Goal: Check status

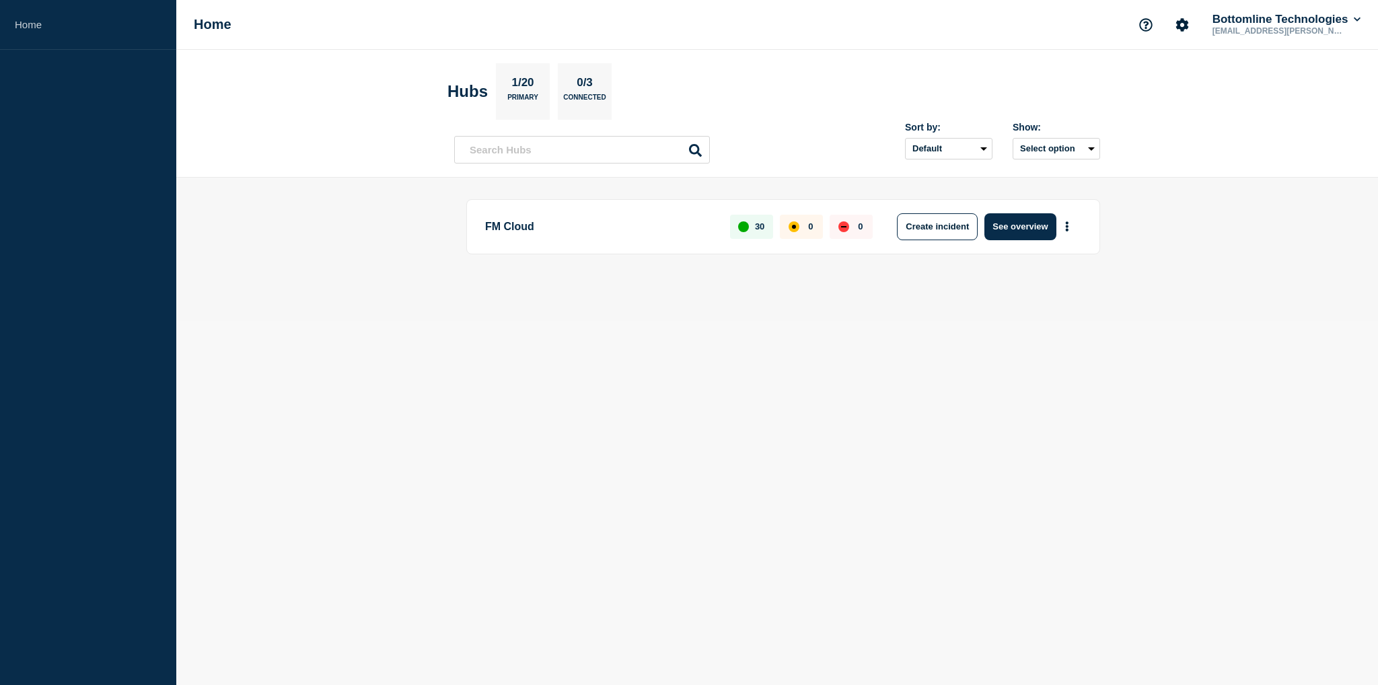
click at [597, 91] on p "0/3" at bounding box center [585, 84] width 26 height 17
click at [470, 98] on h2 "Hubs" at bounding box center [467, 91] width 40 height 19
click at [1068, 229] on icon "More actions" at bounding box center [1066, 226] width 3 height 10
click at [1044, 282] on link "View Status Page" at bounding box center [1065, 284] width 99 height 11
click at [505, 225] on p "FM Cloud" at bounding box center [599, 226] width 229 height 27
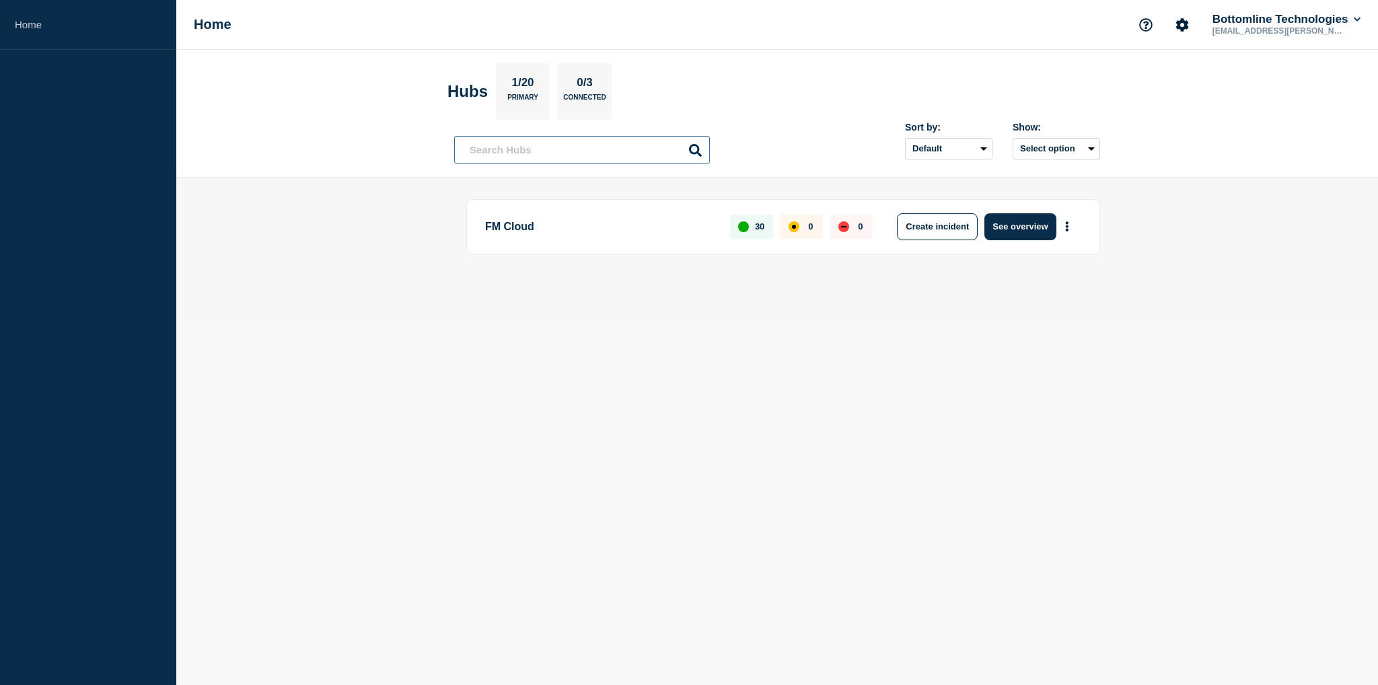
click at [550, 151] on input "text" at bounding box center [582, 150] width 256 height 28
type input "m"
click at [1091, 147] on button "Select option" at bounding box center [1055, 149] width 87 height 22
click at [1033, 200] on span "Open incidents Hubs" at bounding box center [1051, 200] width 74 height 20
click at [983, 154] on select "Default Last added Last updated Most active A-Z" at bounding box center [948, 149] width 87 height 22
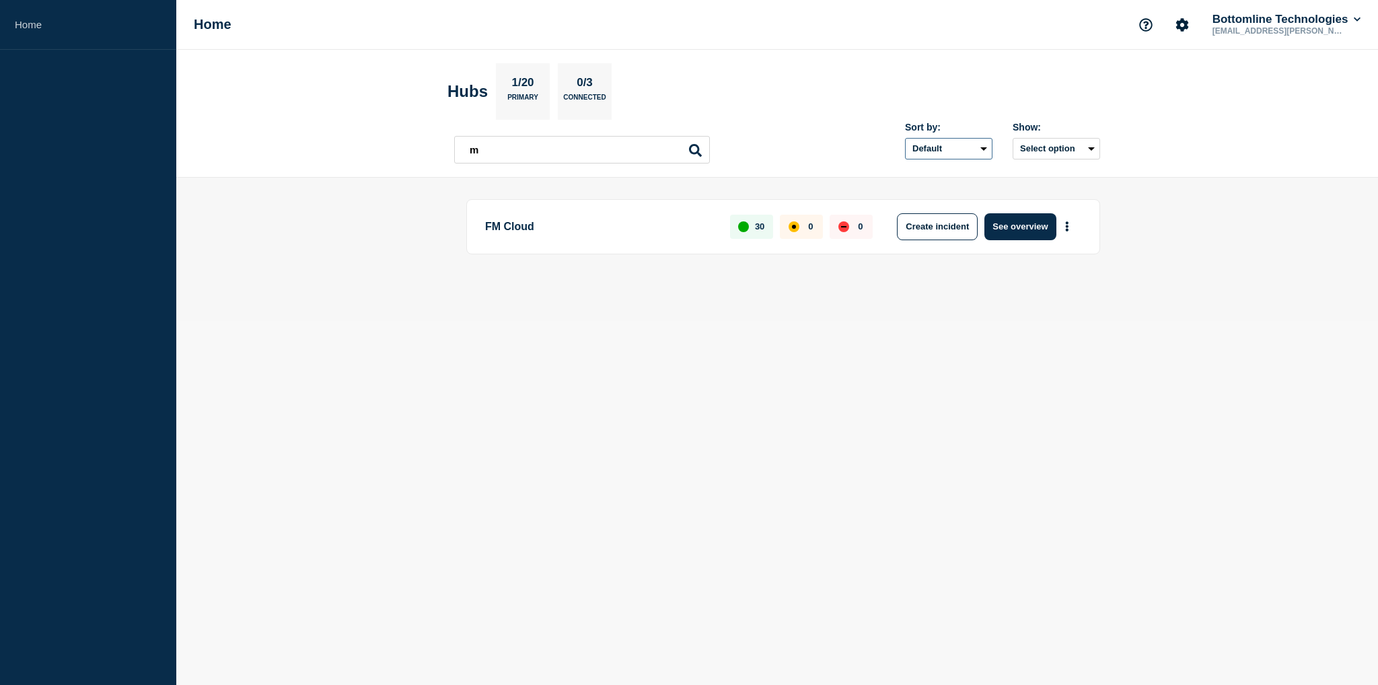
click at [983, 154] on select "Default Last added Last updated Most active A-Z" at bounding box center [948, 149] width 87 height 22
click at [1074, 227] on button "More actions" at bounding box center [1066, 226] width 17 height 25
click at [1068, 289] on link "View Status Page" at bounding box center [1065, 284] width 99 height 11
